Goal: Task Accomplishment & Management: Manage account settings

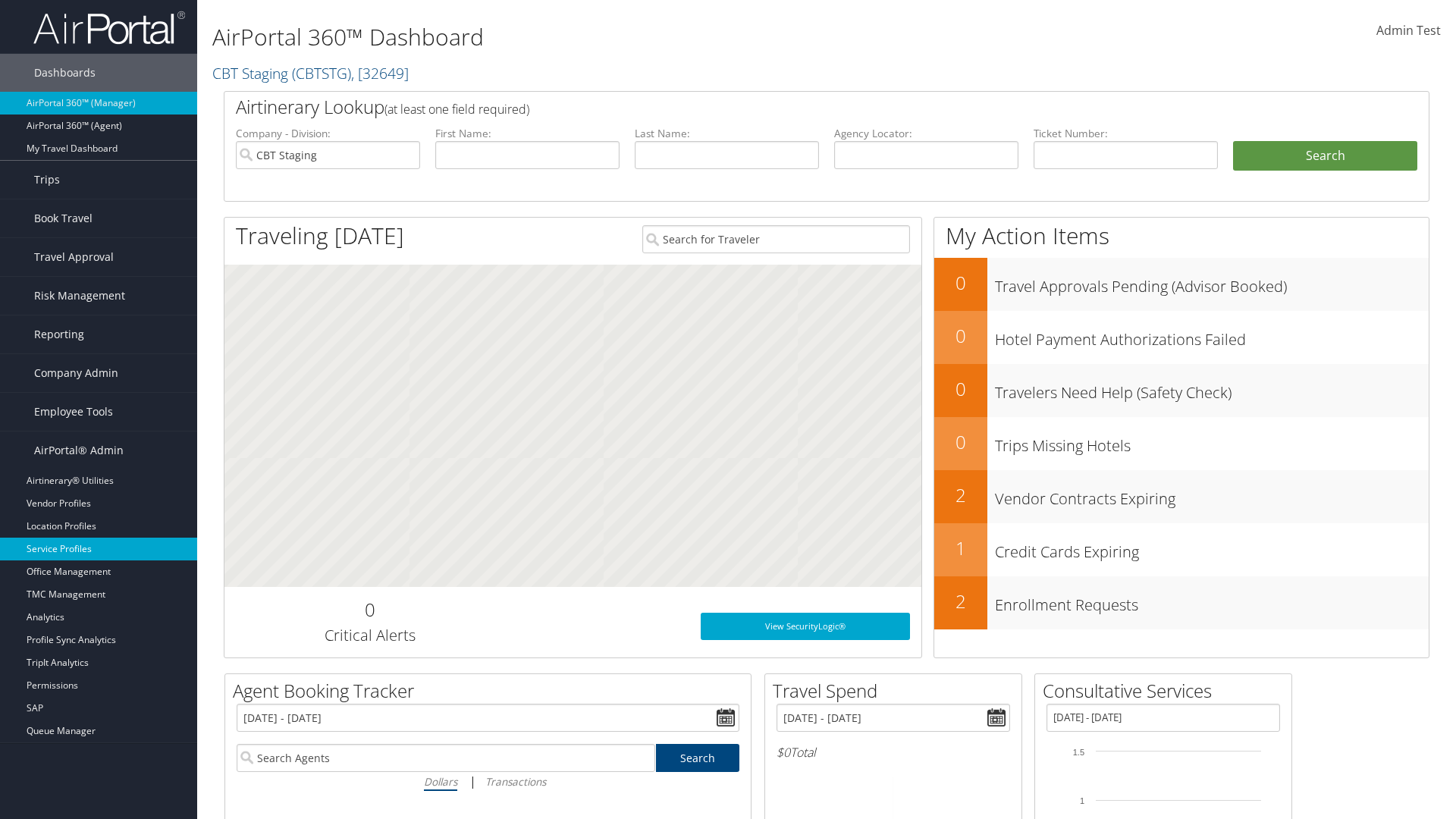
click at [99, 549] on link "Service Profiles" at bounding box center [98, 549] width 197 height 23
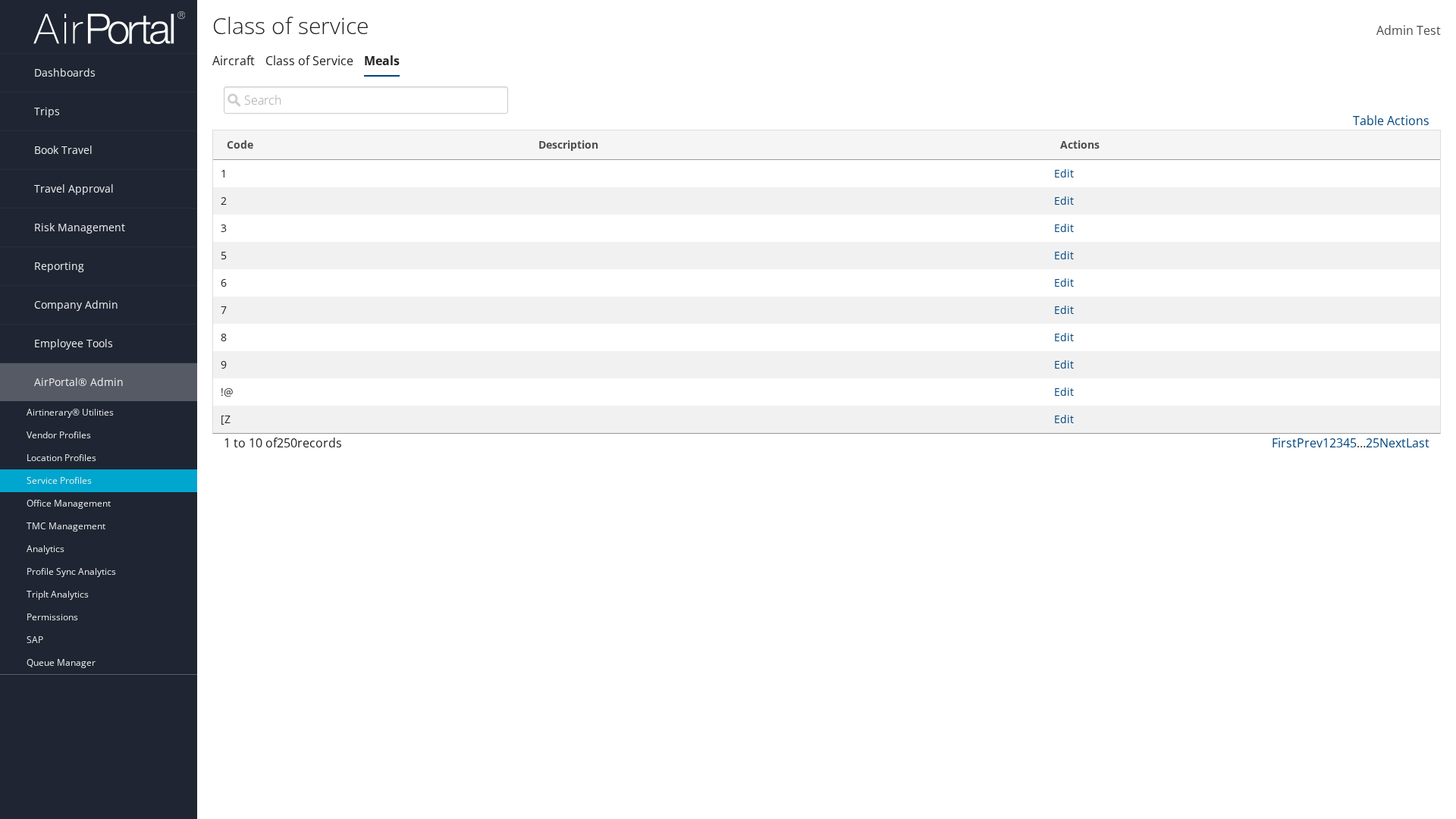
click at [369, 145] on th "Code" at bounding box center [369, 145] width 312 height 29
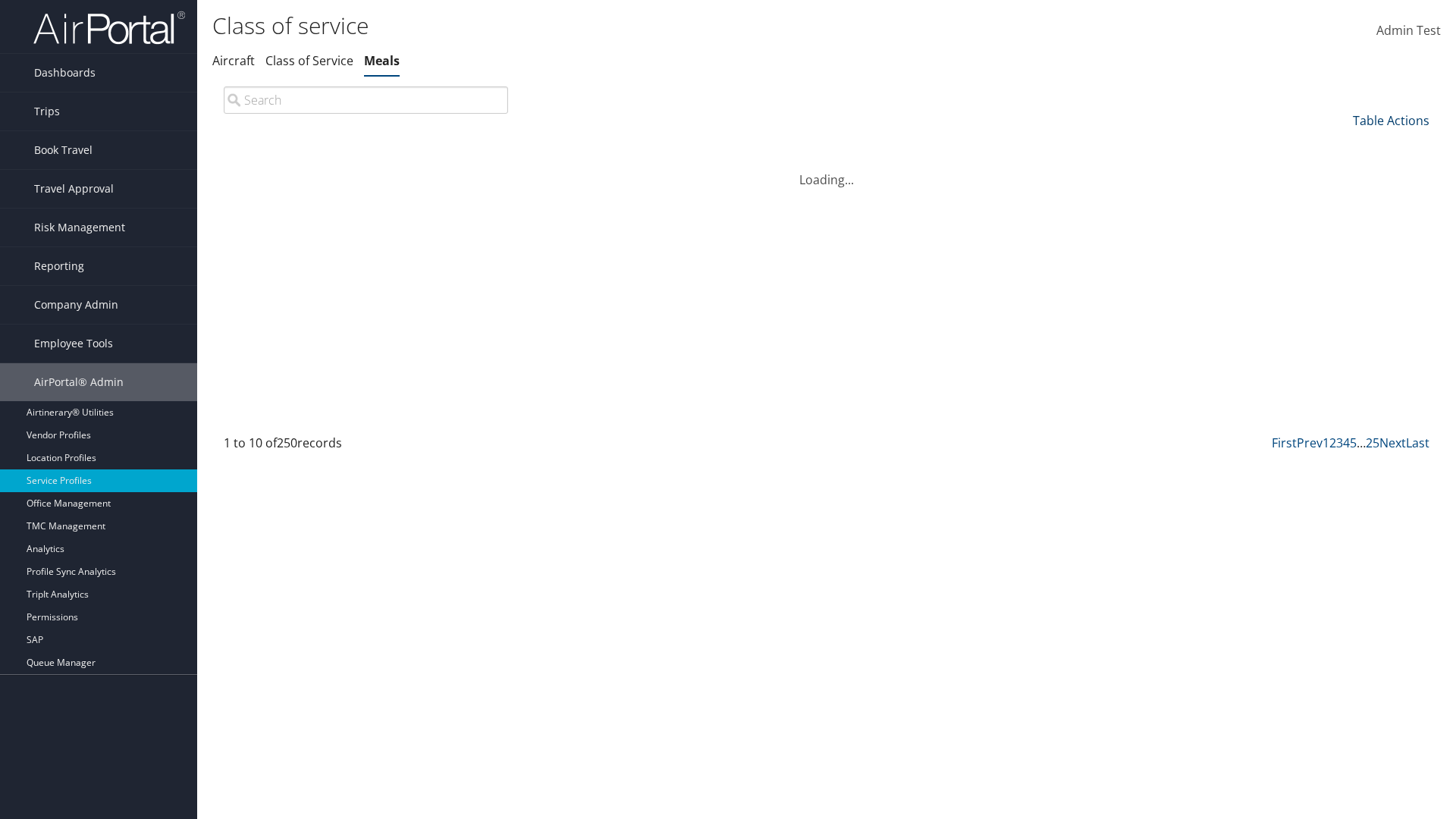
click at [369, 145] on th "Code" at bounding box center [369, 145] width 312 height 29
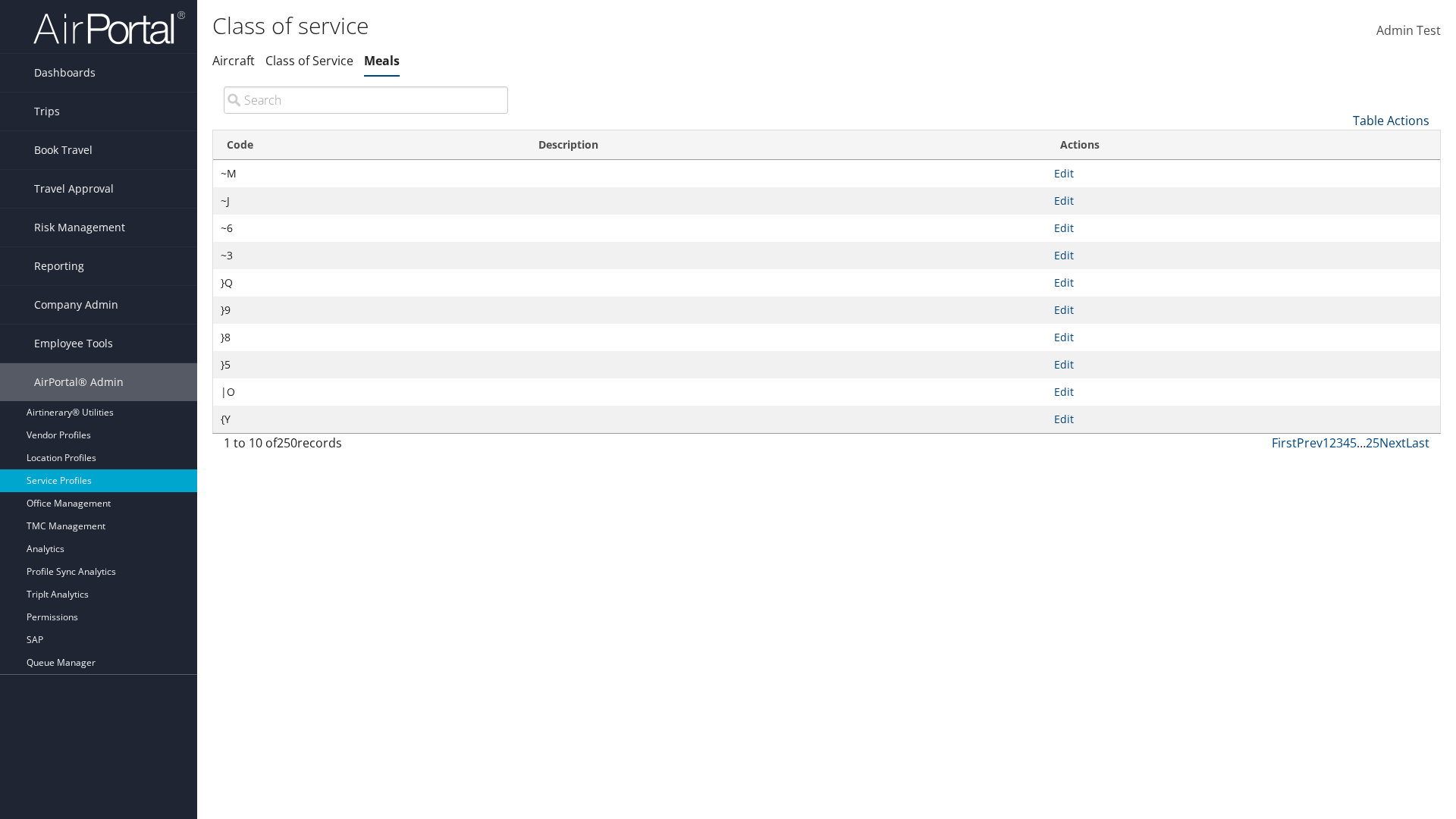
click at [1391, 120] on link "Table Actions" at bounding box center [1391, 121] width 77 height 17
click at [1340, 170] on link "25" at bounding box center [1341, 171] width 200 height 26
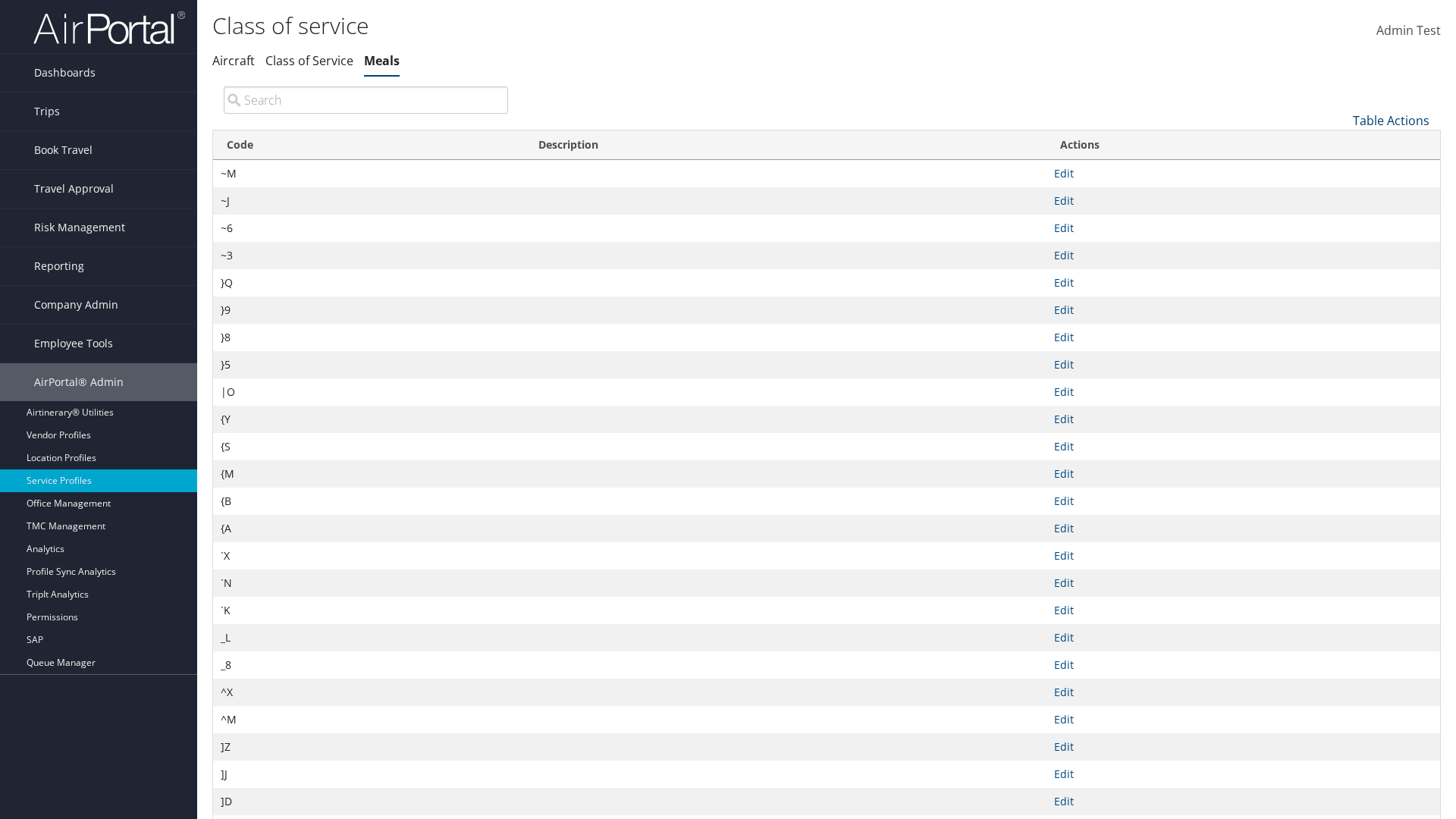
click at [1391, 120] on link "Table Actions" at bounding box center [1391, 121] width 77 height 17
click at [1340, 197] on link "50" at bounding box center [1341, 197] width 200 height 26
